Goal: Complete application form

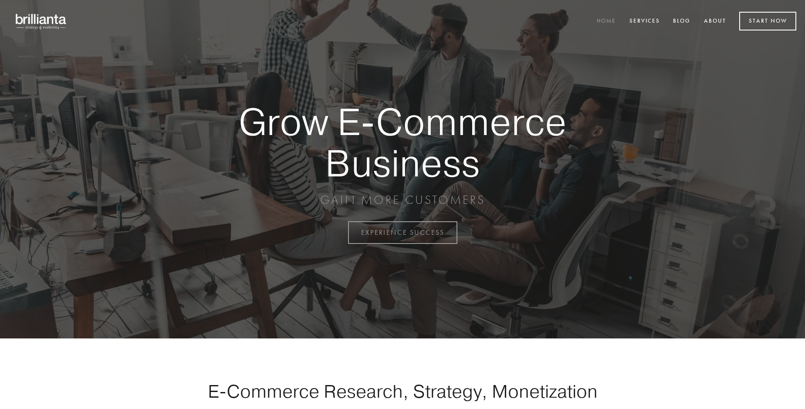
scroll to position [2285, 0]
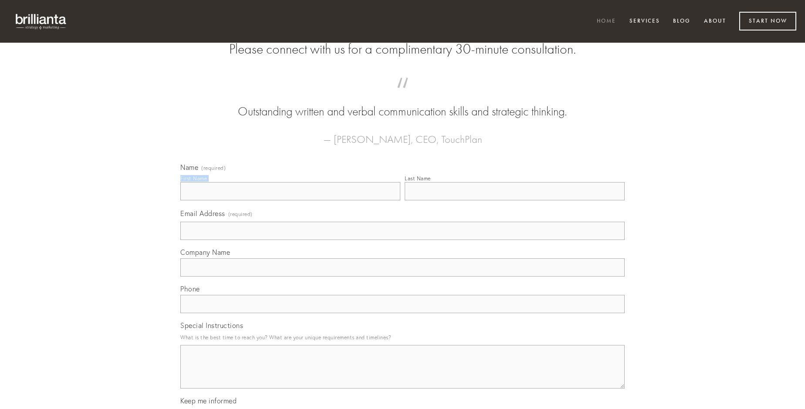
type input "Flora Kuhic III"
click at [515, 200] on input "Last Name" at bounding box center [515, 191] width 220 height 18
type input "Flora Kuhic III"
click at [403, 240] on input "Email Address (required)" at bounding box center [402, 231] width 445 height 18
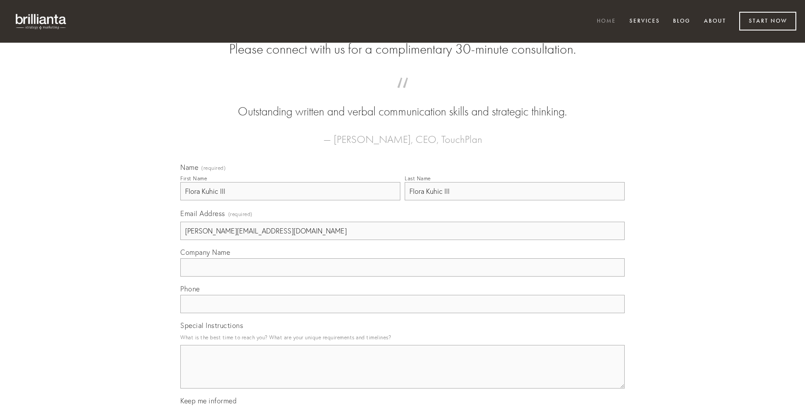
type input "[PERSON_NAME][EMAIL_ADDRESS][DOMAIN_NAME]"
click at [403, 277] on input "Company Name" at bounding box center [402, 267] width 445 height 18
type input "adnuo"
click at [403, 313] on input "text" at bounding box center [402, 304] width 445 height 18
click at [403, 375] on textarea "Special Instructions" at bounding box center [402, 367] width 445 height 44
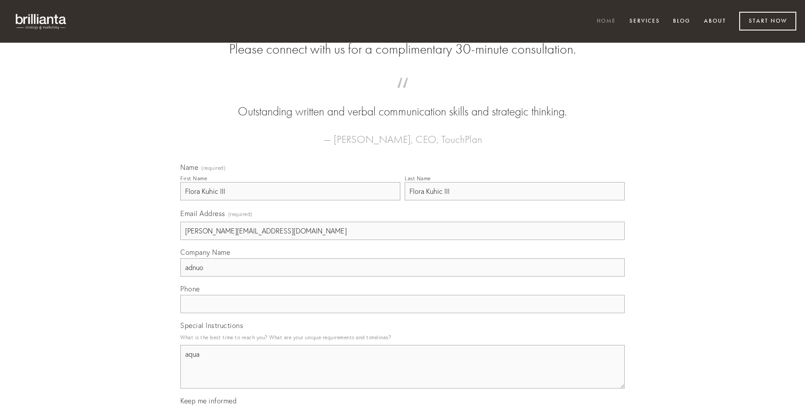
type textarea "aqua"
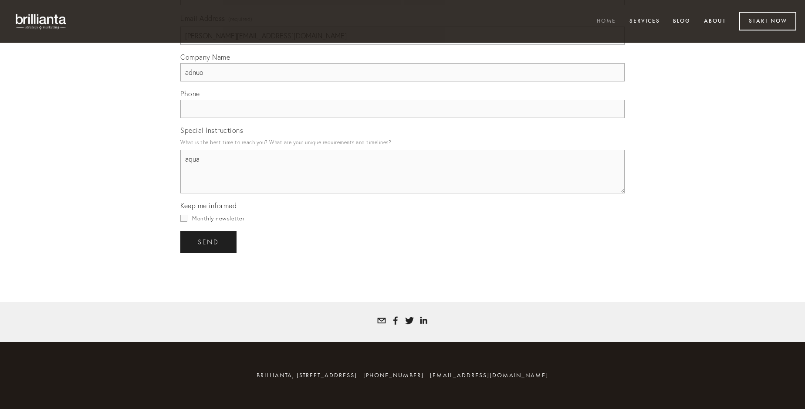
click at [209, 242] on span "send" at bounding box center [208, 242] width 21 height 8
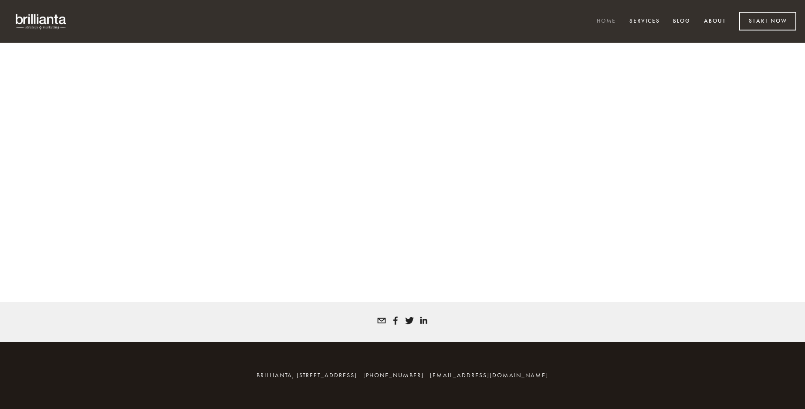
scroll to position [2273, 0]
